Goal: Task Accomplishment & Management: Manage account settings

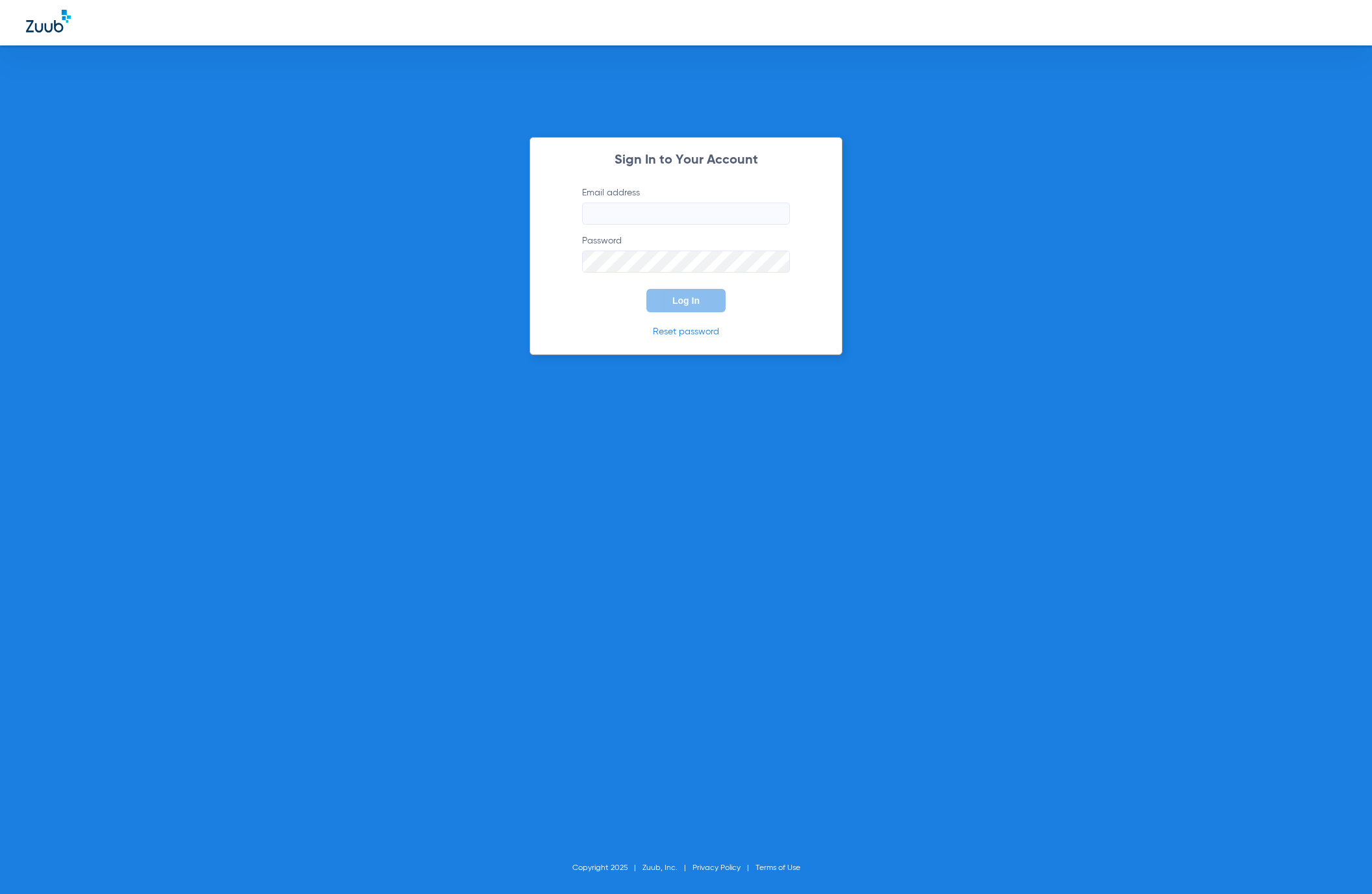
type input "[EMAIL_ADDRESS][DOMAIN_NAME]"
click at [667, 296] on button "Log In" at bounding box center [686, 301] width 79 height 24
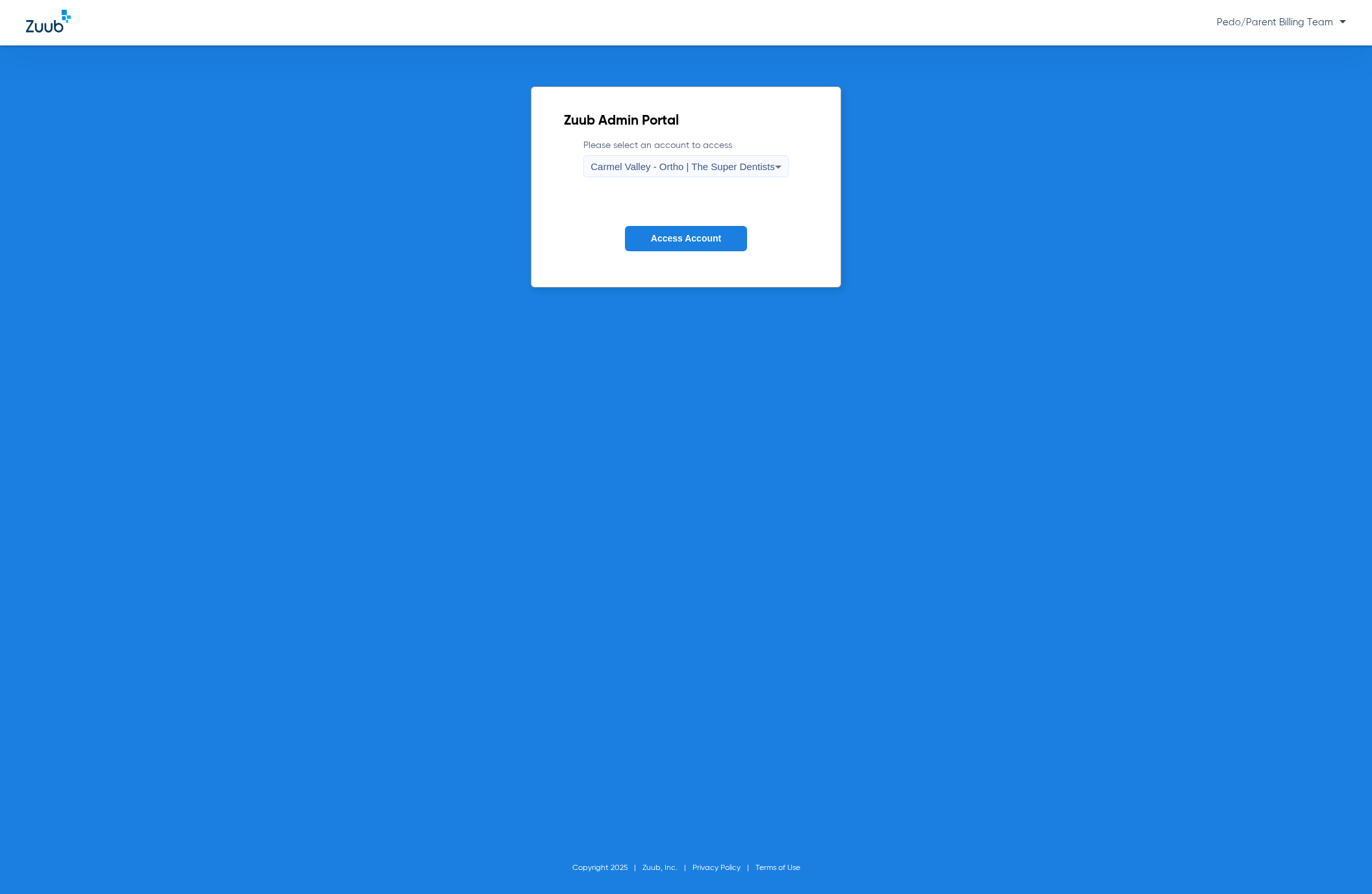
click at [672, 161] on span "Carmel Valley - Ortho | The Super Dentists" at bounding box center [682, 166] width 184 height 11
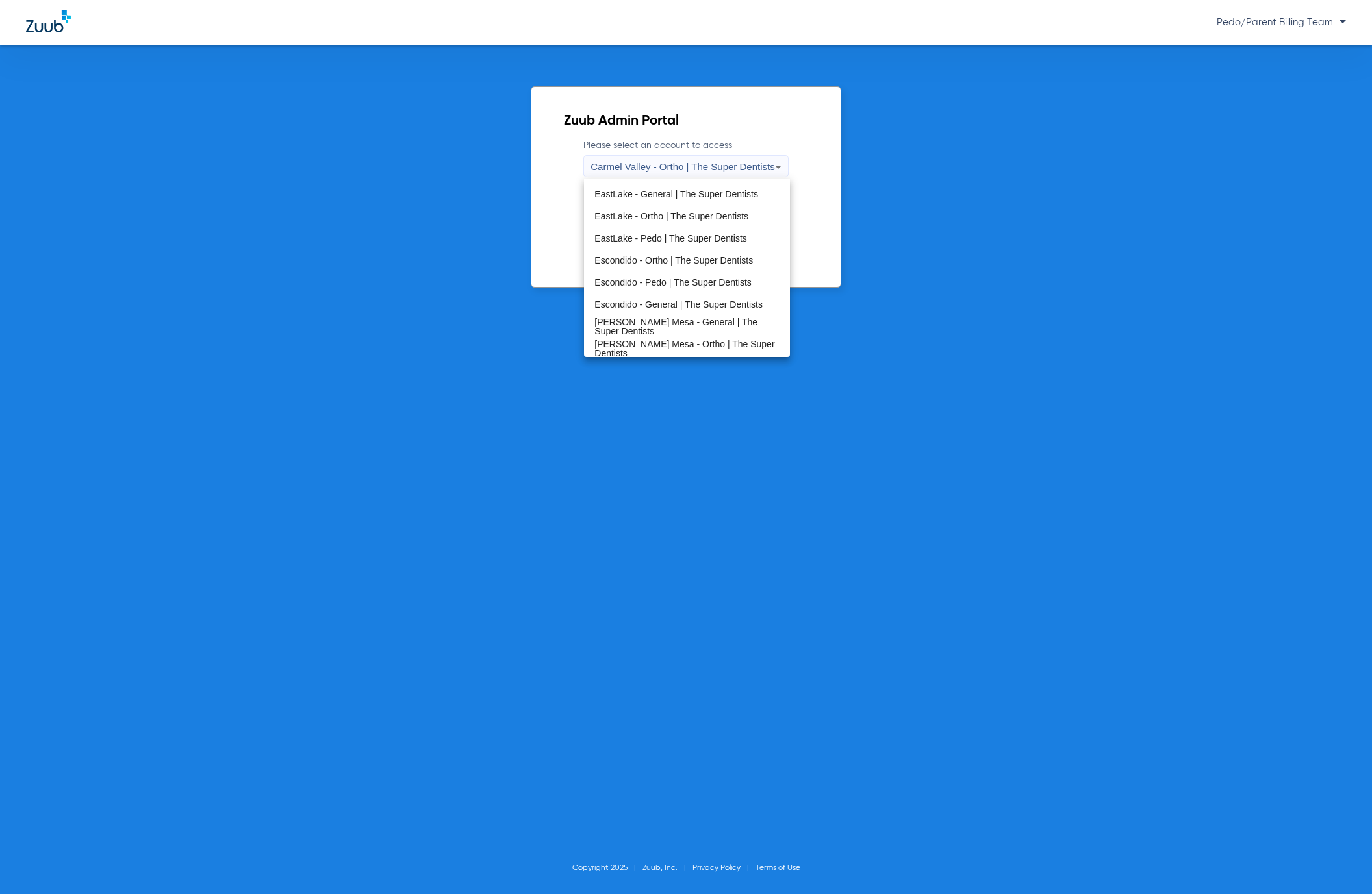
scroll to position [152, 0]
click at [668, 325] on span "Oceanside - Pedo | The Super Dentists" at bounding box center [673, 325] width 158 height 9
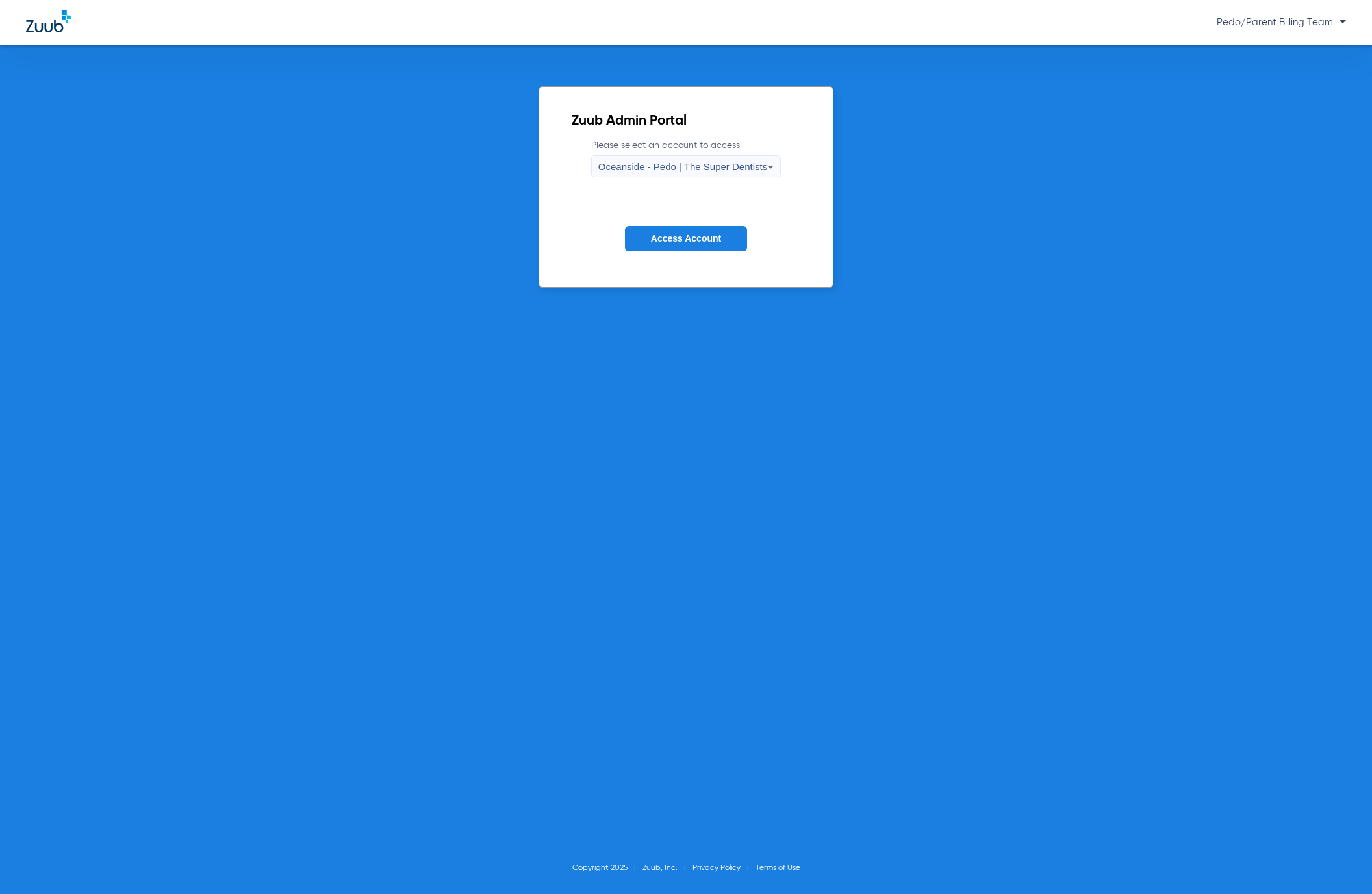
click at [674, 237] on span "Access Account" at bounding box center [686, 239] width 70 height 10
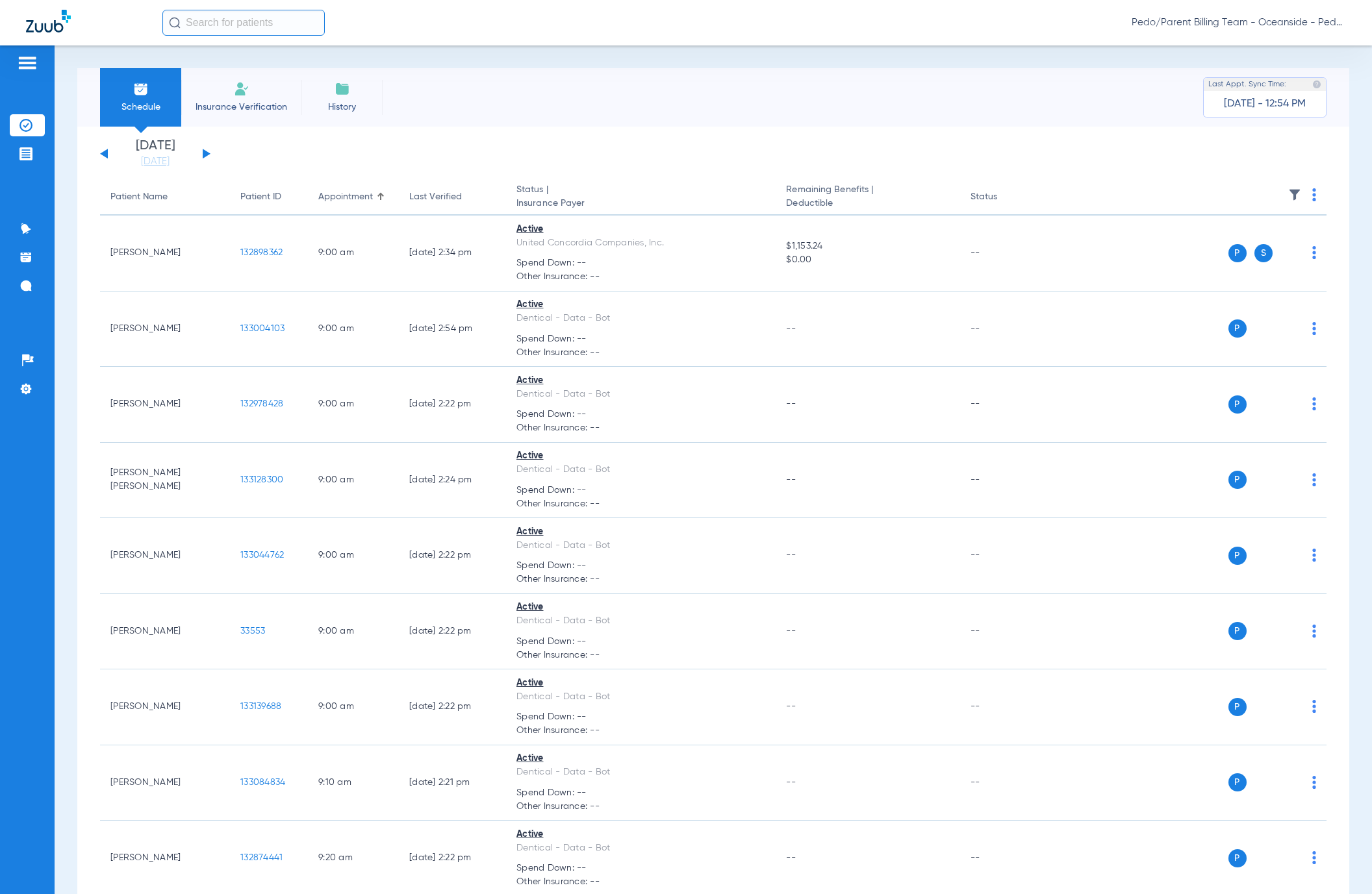
click at [688, 102] on div "Schedule Insurance Verification History Last Appt. Sync Time: [DATE] - 12:54 PM" at bounding box center [713, 97] width 1272 height 58
click at [205, 150] on div "[DATE] [DATE] [DATE] [DATE] [DATE] [DATE] [DATE] [DATE] [DATE] [DATE] [DATE] [D…" at bounding box center [155, 154] width 110 height 29
